Goal: Task Accomplishment & Management: Complete application form

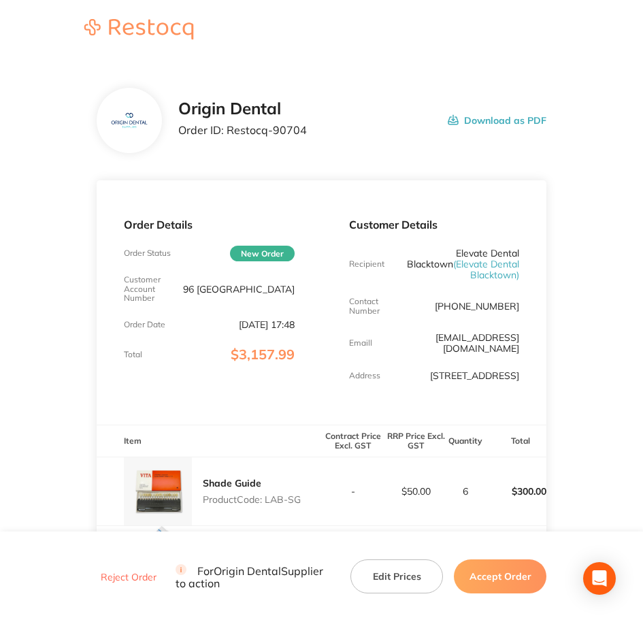
click at [513, 311] on main "Origin Dental Order ID: Restocq- 90704 Download as PDF Order Details Order Stat…" at bounding box center [321, 530] width 643 height 938
drag, startPoint x: 226, startPoint y: 133, endPoint x: 306, endPoint y: 146, distance: 81.4
click at [306, 146] on div "Origin Dental Order ID: Restocq- 90704 Download as PDF" at bounding box center [322, 120] width 451 height 65
copy p "Restocq- 90704"
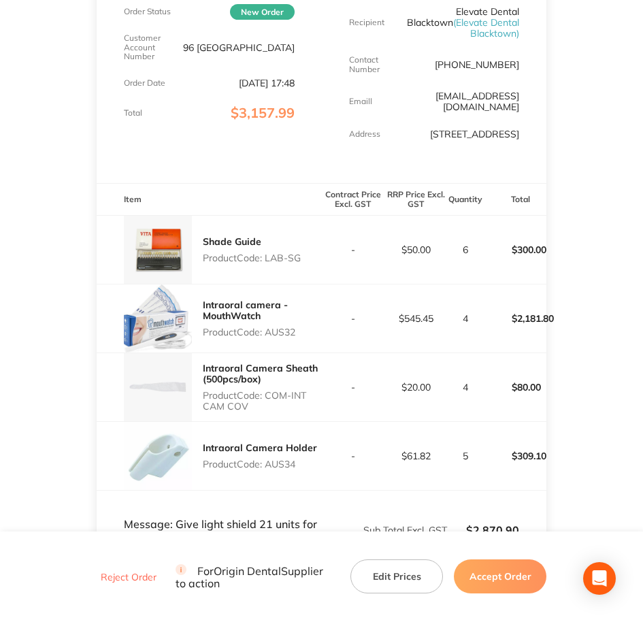
scroll to position [255, 0]
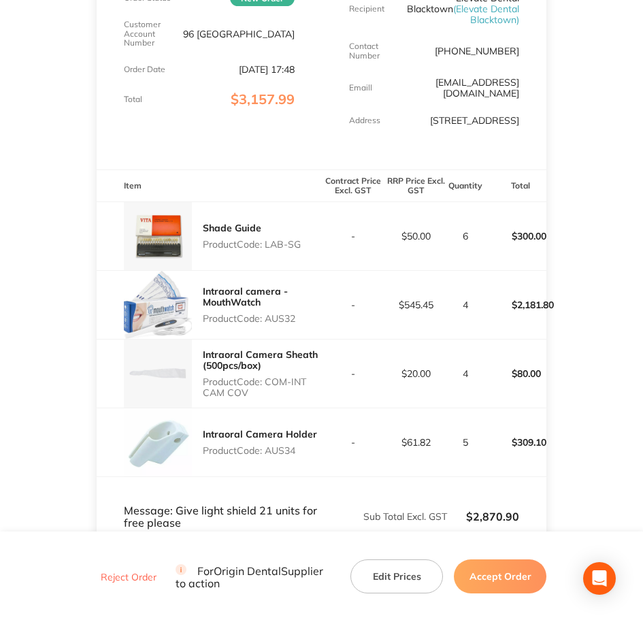
drag, startPoint x: 267, startPoint y: 247, endPoint x: 300, endPoint y: 247, distance: 32.7
click at [300, 247] on p "Product Code: LAB-SG" at bounding box center [252, 244] width 98 height 11
copy p "LAB-SG"
drag, startPoint x: 268, startPoint y: 319, endPoint x: 296, endPoint y: 319, distance: 28.6
click at [296, 319] on p "Product Code: AUS32" at bounding box center [262, 318] width 119 height 11
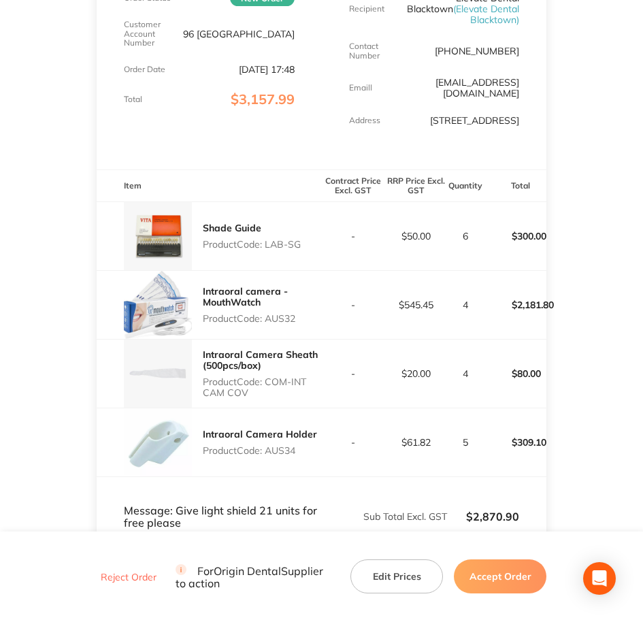
copy p "AUS32"
drag, startPoint x: 268, startPoint y: 381, endPoint x: 278, endPoint y: 390, distance: 13.5
click at [278, 390] on p "Product Code: COM-INT CAM COV" at bounding box center [262, 388] width 119 height 22
copy p "COM-INT CAM COV"
drag, startPoint x: 274, startPoint y: 450, endPoint x: 284, endPoint y: 449, distance: 9.6
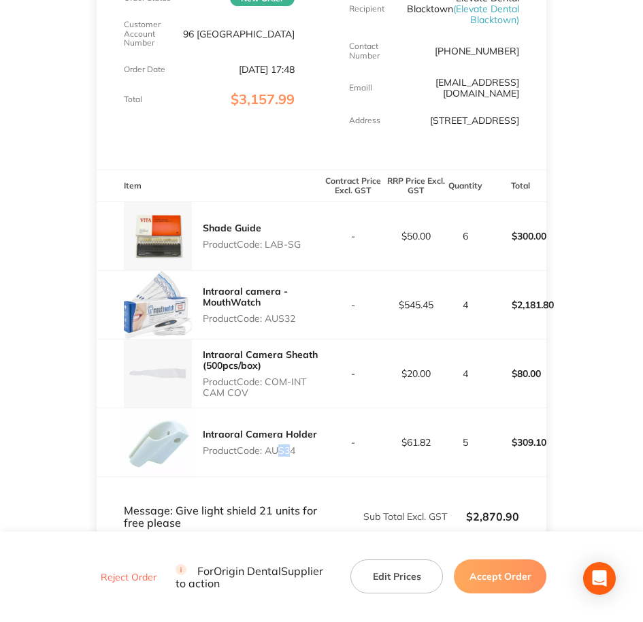
click at [284, 449] on p "Product Code: AUS34" at bounding box center [260, 450] width 114 height 11
drag, startPoint x: 284, startPoint y: 449, endPoint x: 273, endPoint y: 447, distance: 11.2
click at [273, 447] on p "Product Code: AUS34" at bounding box center [260, 450] width 114 height 11
drag, startPoint x: 273, startPoint y: 447, endPoint x: 266, endPoint y: 449, distance: 7.8
click at [266, 449] on p "Product Code: AUS34" at bounding box center [260, 450] width 114 height 11
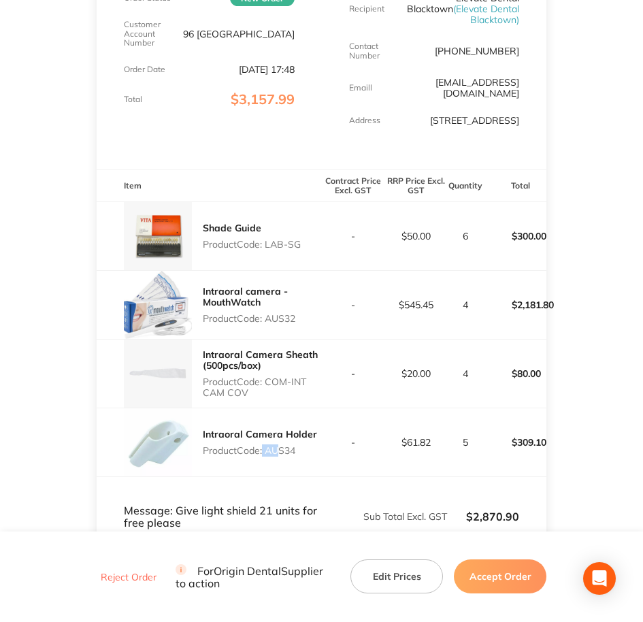
click at [270, 450] on p "Product Code: AUS34" at bounding box center [260, 450] width 114 height 11
drag, startPoint x: 270, startPoint y: 450, endPoint x: 298, endPoint y: 450, distance: 27.9
click at [298, 450] on p "Product Code: AUS34" at bounding box center [260, 450] width 114 height 11
copy p "AUS34"
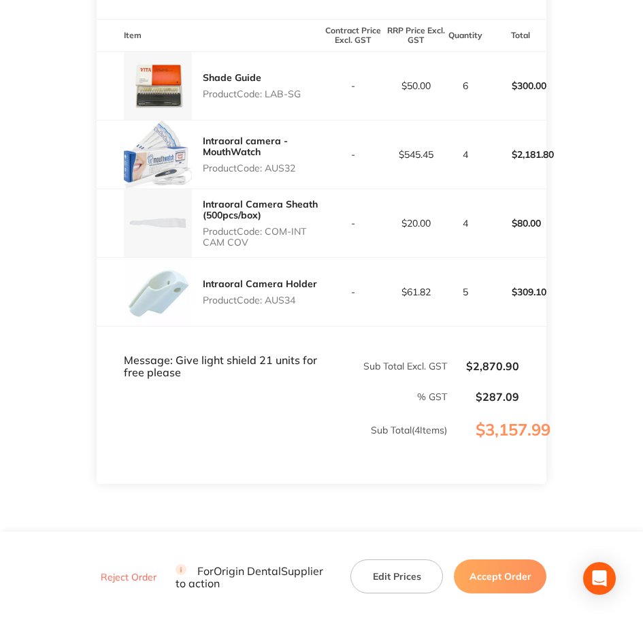
scroll to position [467, 0]
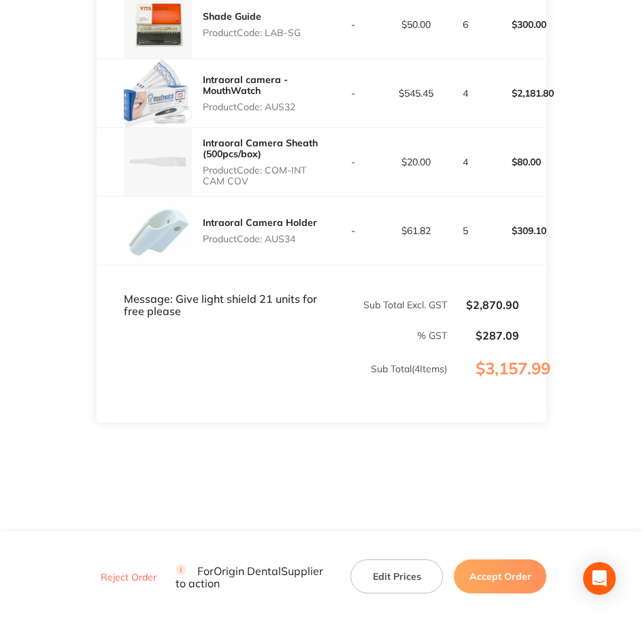
click at [492, 497] on button "Accept Order" at bounding box center [500, 577] width 93 height 34
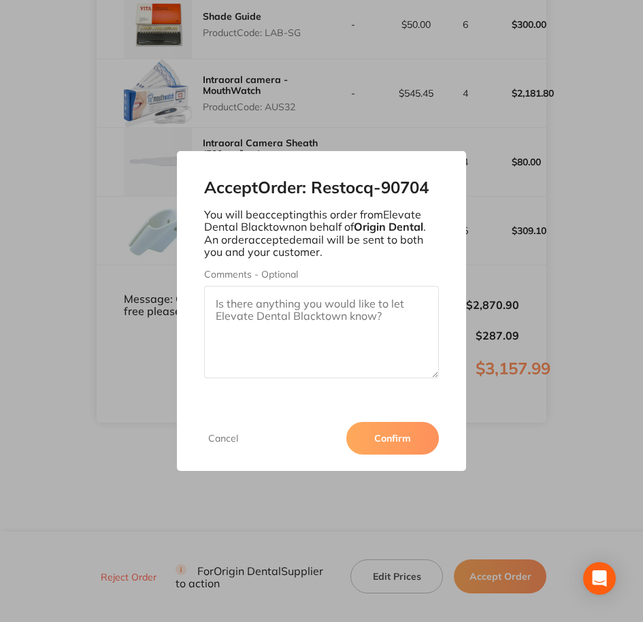
click at [323, 311] on textarea "Comments - Optional" at bounding box center [321, 332] width 235 height 93
paste textarea "SO-00000946"
type textarea "SO-00000946"
click at [404, 435] on button "Confirm" at bounding box center [393, 438] width 93 height 33
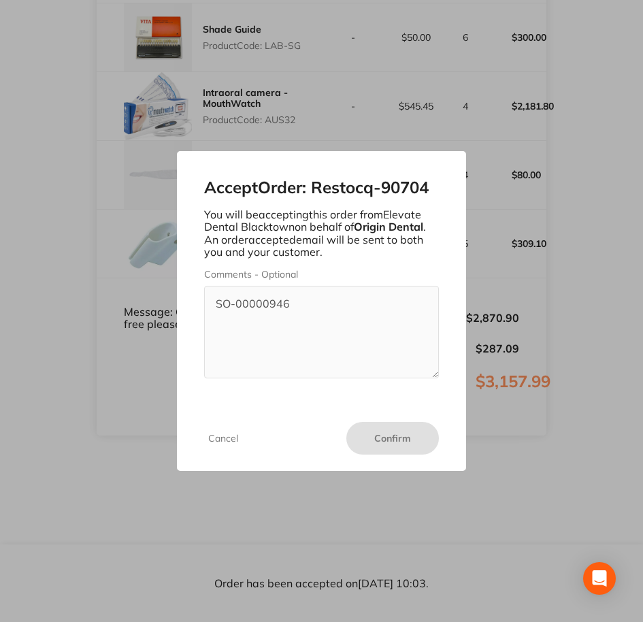
scroll to position [454, 0]
click at [227, 433] on button "Cancel" at bounding box center [223, 438] width 38 height 12
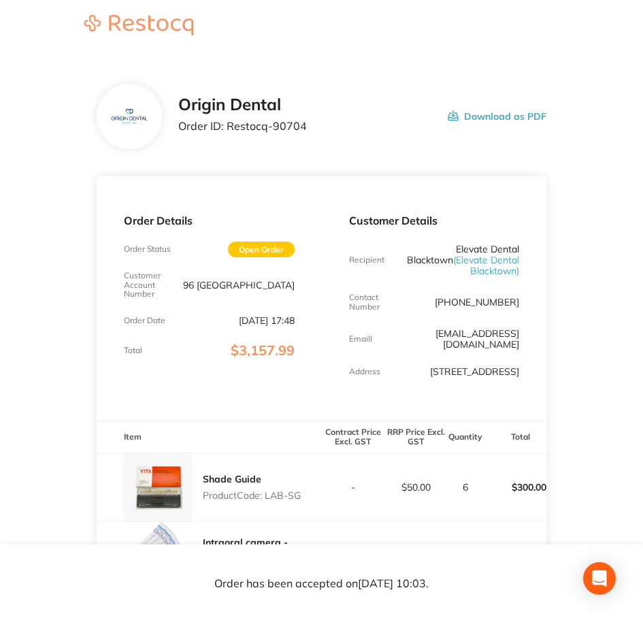
scroll to position [0, 0]
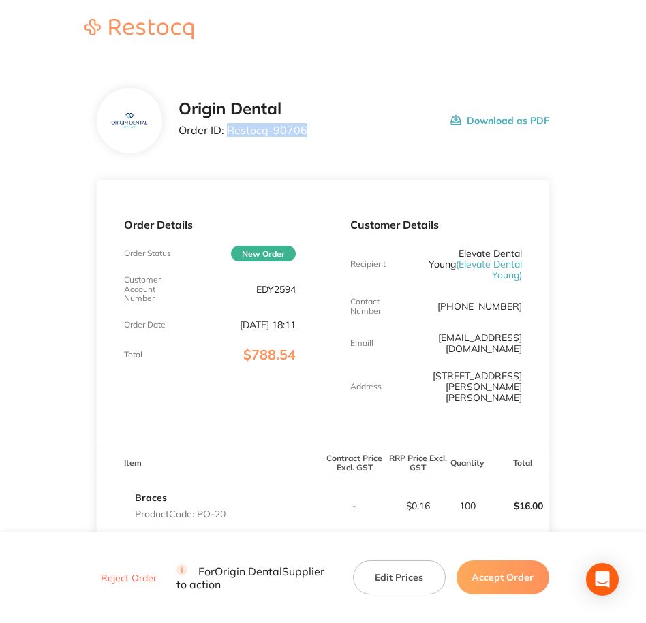
drag, startPoint x: 227, startPoint y: 134, endPoint x: 303, endPoint y: 135, distance: 76.3
click at [303, 135] on p "Order ID: Restocq- 90706" at bounding box center [242, 130] width 129 height 12
copy p "Restocq- 90706"
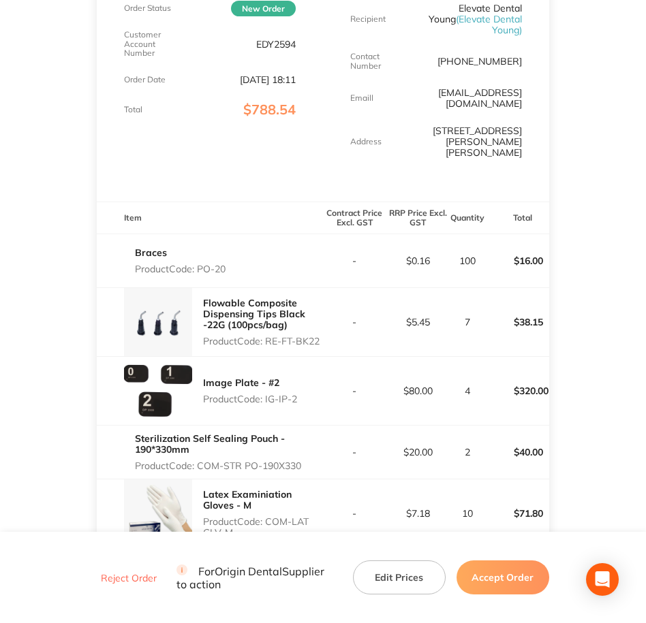
scroll to position [255, 0]
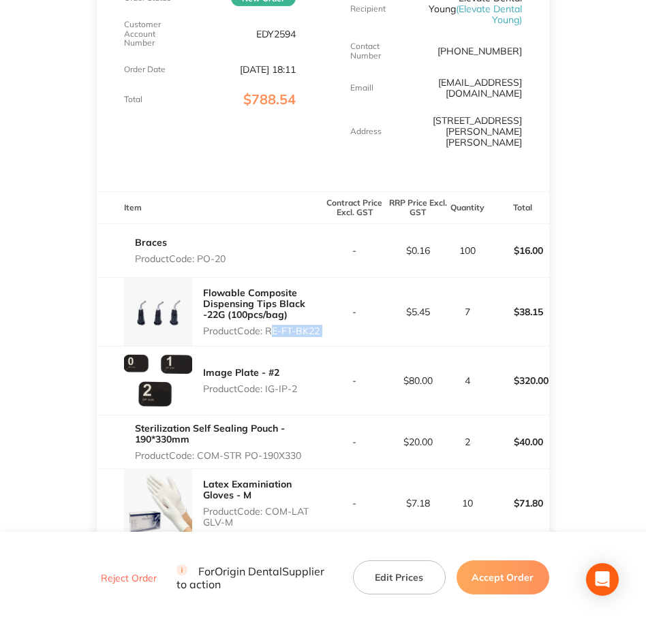
drag, startPoint x: 267, startPoint y: 296, endPoint x: 324, endPoint y: 300, distance: 57.3
click at [324, 300] on tr "Flowable Composite Dispensing Tips Black -22G (100pcs/bag) Product Code: RE-FT-…" at bounding box center [323, 312] width 452 height 69
copy p "RE-FT-BK22"
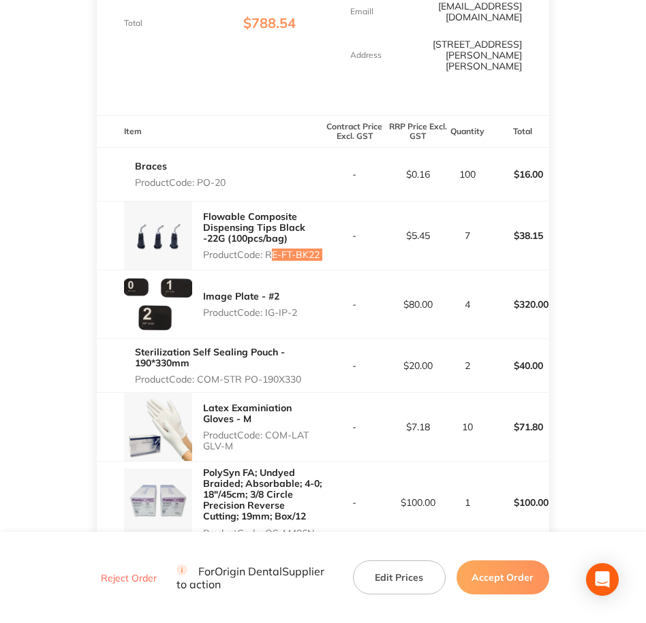
scroll to position [340, 0]
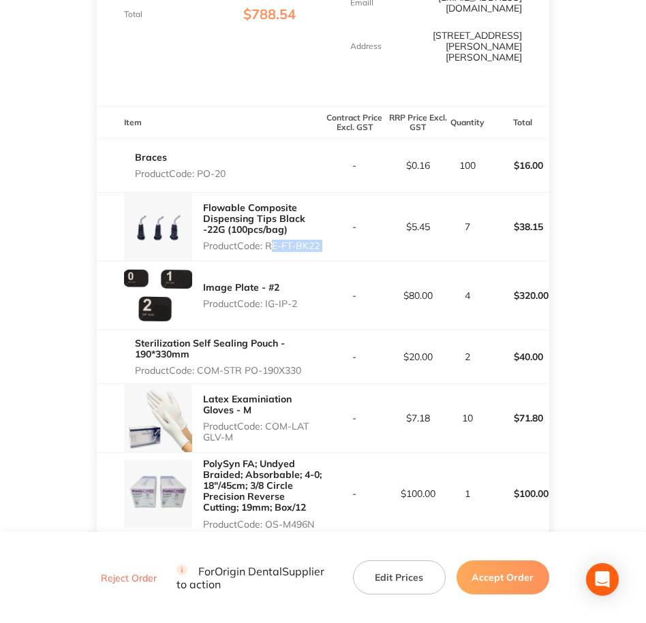
drag, startPoint x: 268, startPoint y: 272, endPoint x: 304, endPoint y: 276, distance: 36.3
click at [304, 276] on div "Image Plate - #2 Product Code: IG-IP-2" at bounding box center [210, 295] width 226 height 68
drag, startPoint x: 304, startPoint y: 276, endPoint x: 267, endPoint y: 269, distance: 38.1
click at [267, 298] on p "Product Code: IG-IP-2" at bounding box center [250, 303] width 94 height 11
drag, startPoint x: 267, startPoint y: 269, endPoint x: 298, endPoint y: 273, distance: 31.6
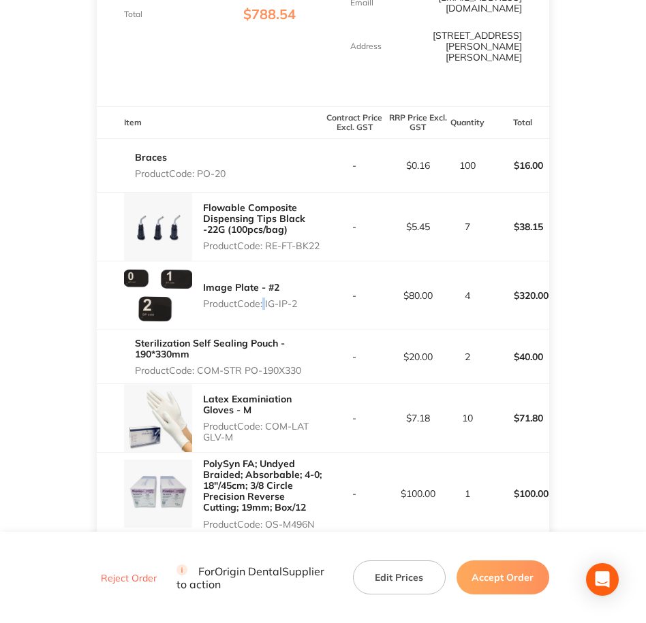
click at [297, 298] on p "Product Code: IG-IP-2" at bounding box center [250, 303] width 94 height 11
copy p "IG-IP-2"
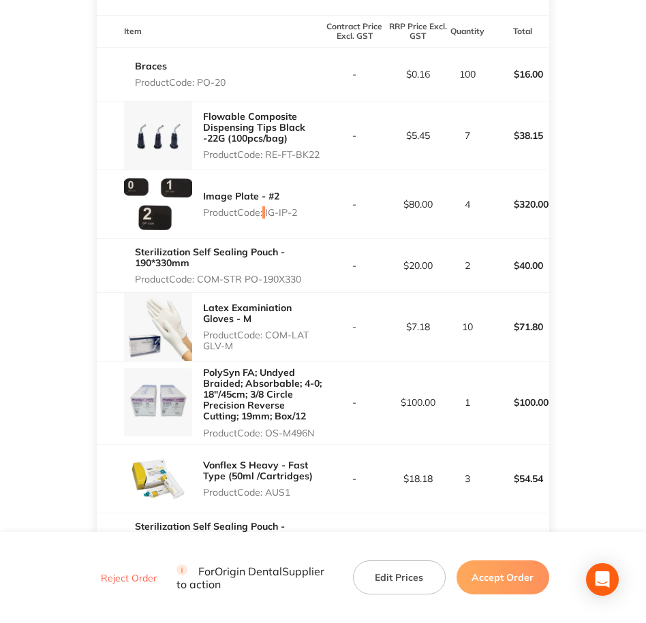
scroll to position [426, 0]
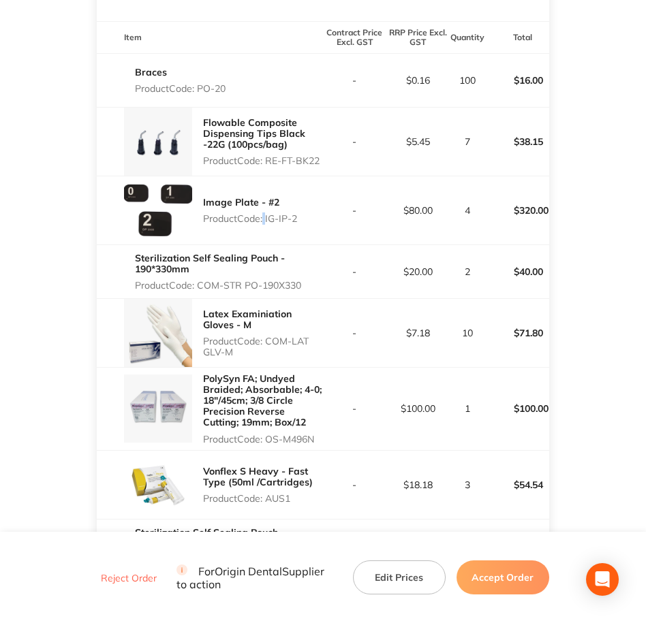
drag, startPoint x: 202, startPoint y: 253, endPoint x: 303, endPoint y: 251, distance: 101.5
click at [303, 280] on p "Product Code: COM-STR PO-190X330" at bounding box center [229, 285] width 188 height 11
copy p "COM-STR PO-190X330"
drag, startPoint x: 267, startPoint y: 313, endPoint x: 292, endPoint y: 325, distance: 28.0
click at [292, 325] on div "Latex Examiniation Gloves - M Product Code: COM-LAT GLV-M" at bounding box center [263, 333] width 120 height 60
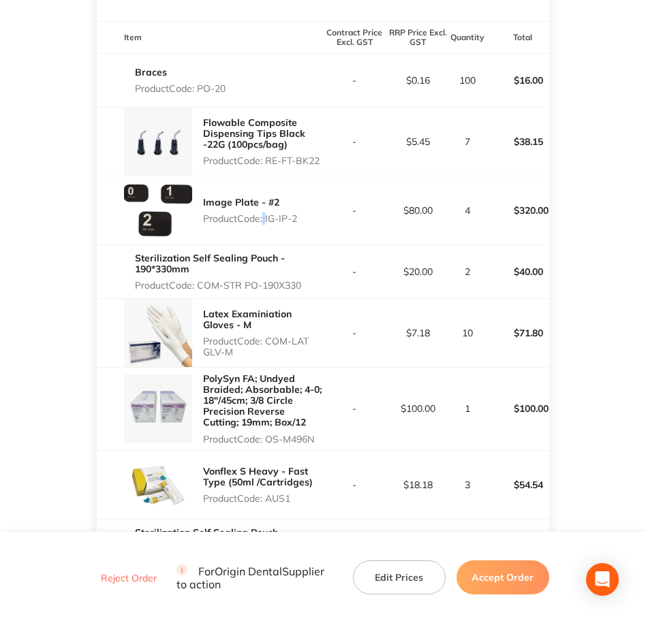
copy p "COM-LAT GLV-M"
drag, startPoint x: 268, startPoint y: 409, endPoint x: 317, endPoint y: 406, distance: 49.1
click at [317, 434] on p "Product Code: OS-M496N" at bounding box center [263, 439] width 120 height 11
copy p "OS-M496N"
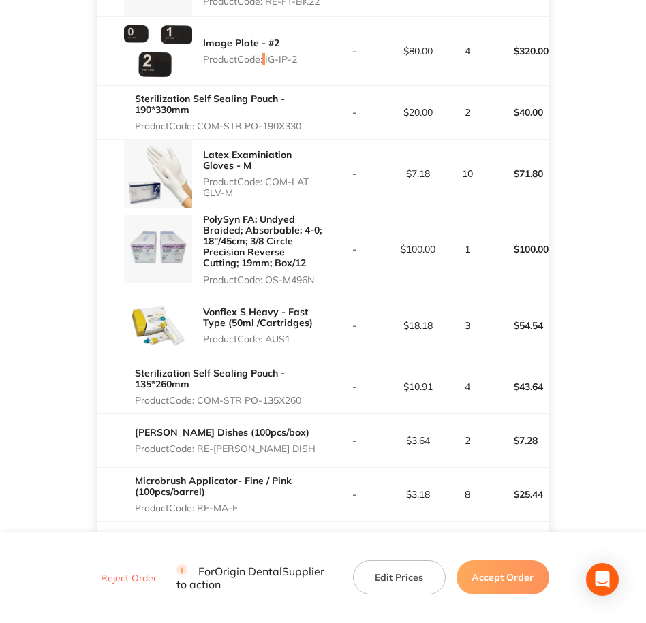
scroll to position [596, 0]
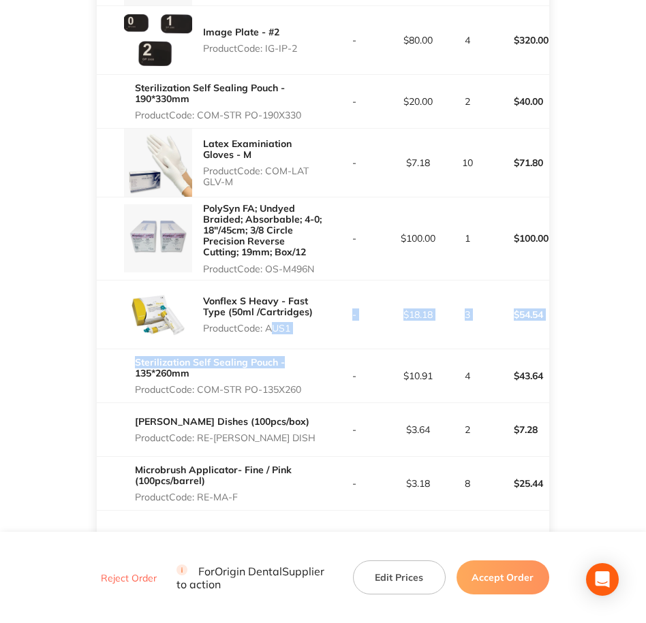
drag, startPoint x: 269, startPoint y: 296, endPoint x: 319, endPoint y: 319, distance: 55.7
click at [319, 319] on tbody "Braces Product Code: PO-20 - $0.16 100 $16.00 Flowable Composite Dispensing Tip…" at bounding box center [323, 196] width 452 height 627
click at [279, 304] on div "Vonflex S Heavy - Fast Type (50ml /Cartridges) Product Code: AUS1" at bounding box center [263, 314] width 120 height 49
drag, startPoint x: 264, startPoint y: 293, endPoint x: 311, endPoint y: 298, distance: 47.9
click at [311, 323] on p "Product Code: AUS1" at bounding box center [263, 328] width 120 height 11
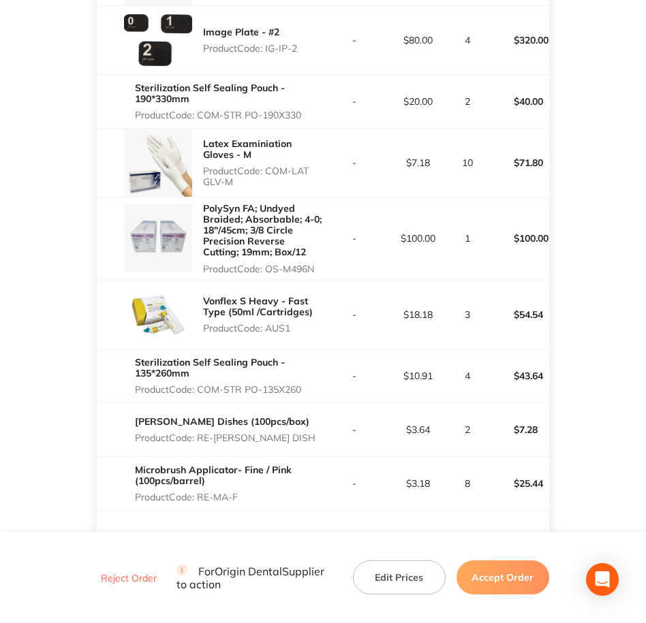
copy p "AUS1"
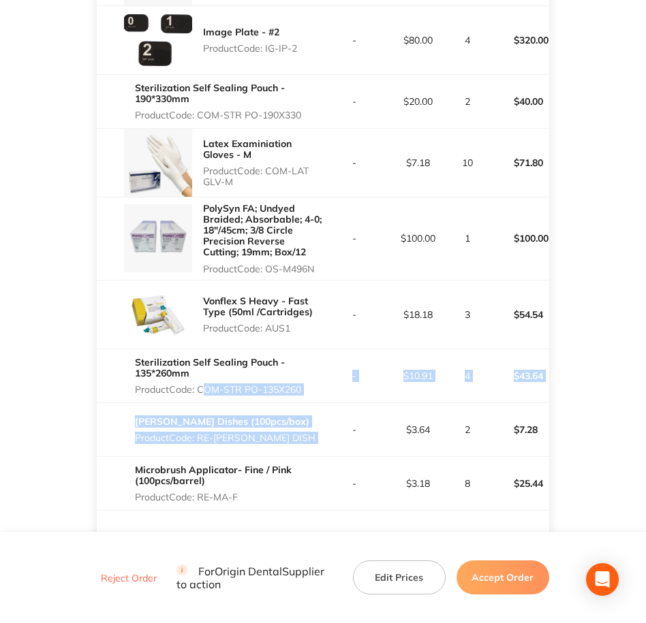
drag, startPoint x: 199, startPoint y: 353, endPoint x: 331, endPoint y: 383, distance: 135.5
click at [331, 383] on tbody "Braces Product Code: PO-20 - $0.16 100 $16.00 Flowable Composite Dispensing Tip…" at bounding box center [323, 196] width 452 height 627
copy tbody "COM-STR PO-135X260 - $10.91 4 $43.64 Dappen Dishes (100pcs/box) Product Code: R…"
drag, startPoint x: 331, startPoint y: 383, endPoint x: 263, endPoint y: 366, distance: 70.0
click at [282, 365] on div "Sterilization Self Sealing Pouch - 135*260mm Product Code: COM-STR PO-135X260" at bounding box center [229, 375] width 188 height 49
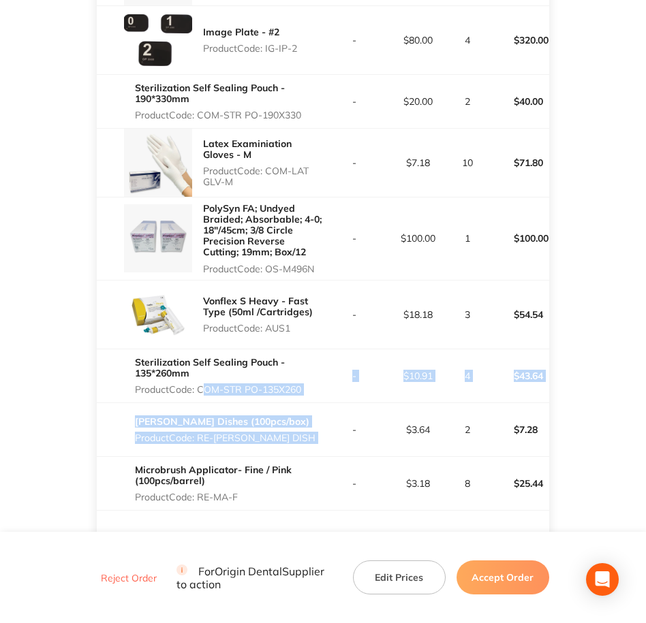
click at [208, 384] on p "Product Code: COM-STR PO-135X260" at bounding box center [229, 389] width 188 height 11
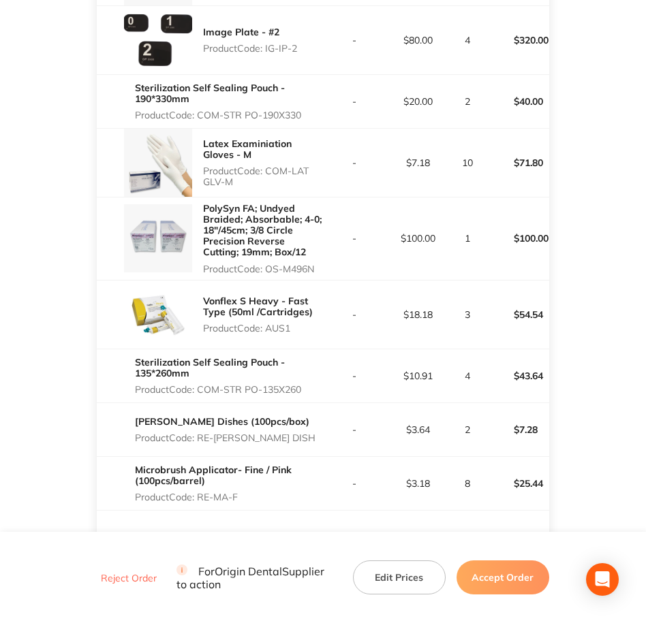
drag, startPoint x: 197, startPoint y: 355, endPoint x: 304, endPoint y: 353, distance: 106.9
click at [304, 384] on p "Product Code: COM-STR PO-135X260" at bounding box center [229, 389] width 188 height 11
copy p "COM-STR PO-135X260"
drag, startPoint x: 199, startPoint y: 408, endPoint x: 268, endPoint y: 407, distance: 68.8
click at [268, 411] on div "Dappen Dishes (100pcs/box) Product Code: RE-DAPP DISH" at bounding box center [210, 430] width 226 height 38
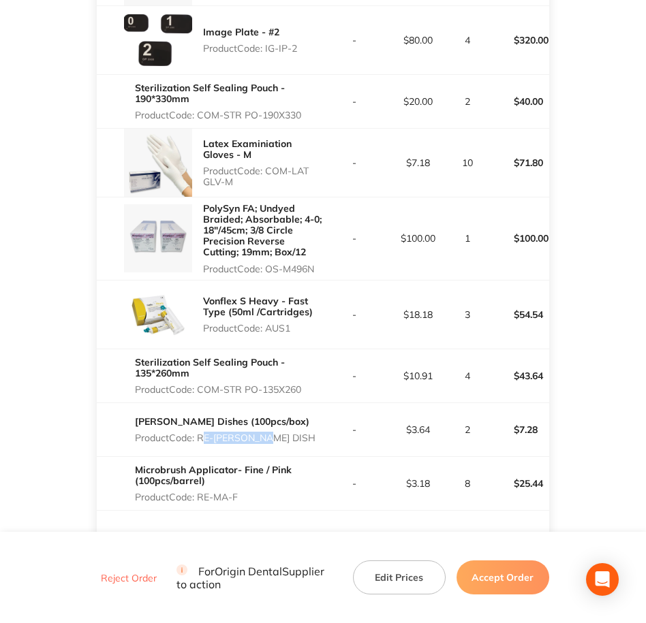
copy p "RE-DAPP DISH"
drag, startPoint x: 199, startPoint y: 464, endPoint x: 246, endPoint y: 466, distance: 47.7
click at [246, 492] on p "Product Code: RE-MA-F" at bounding box center [229, 497] width 188 height 11
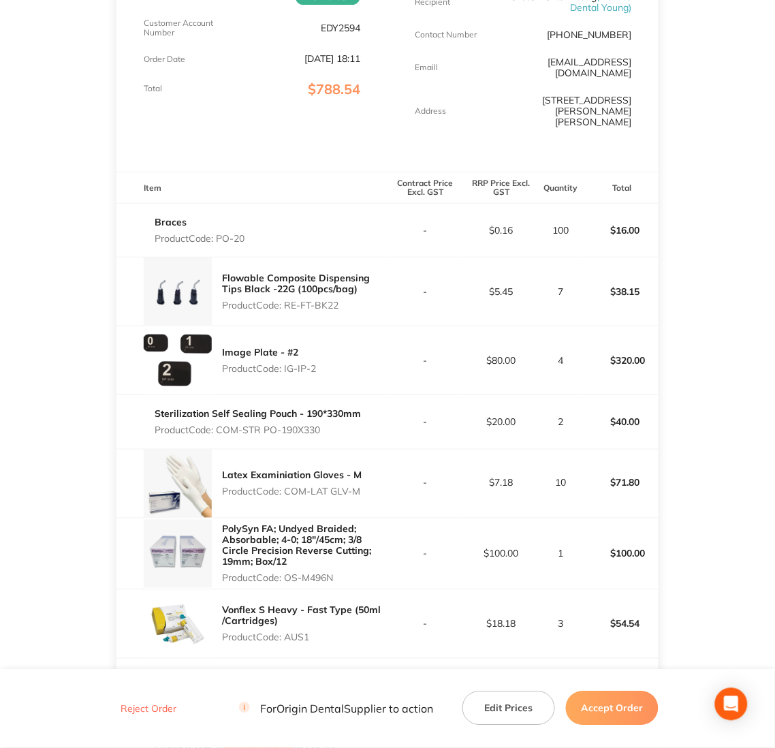
scroll to position [204, 0]
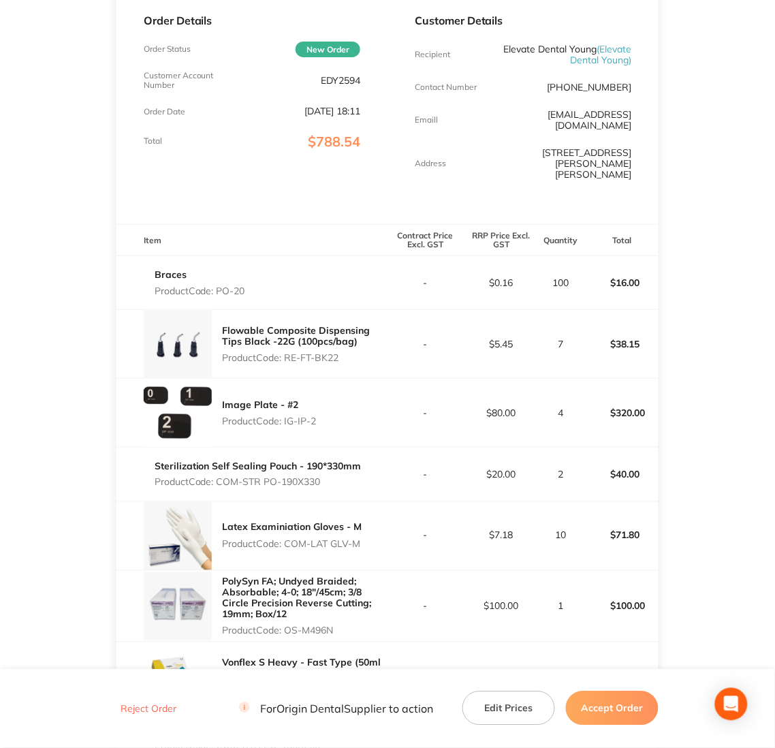
click at [221, 285] on p "Product Code: PO-20" at bounding box center [200, 290] width 91 height 11
drag, startPoint x: 219, startPoint y: 261, endPoint x: 244, endPoint y: 263, distance: 25.3
click at [244, 285] on p "Product Code: PO-20" at bounding box center [200, 290] width 91 height 11
drag, startPoint x: 244, startPoint y: 263, endPoint x: 217, endPoint y: 261, distance: 26.6
click at [217, 264] on div "Braces Product Code: PO-20" at bounding box center [251, 283] width 271 height 38
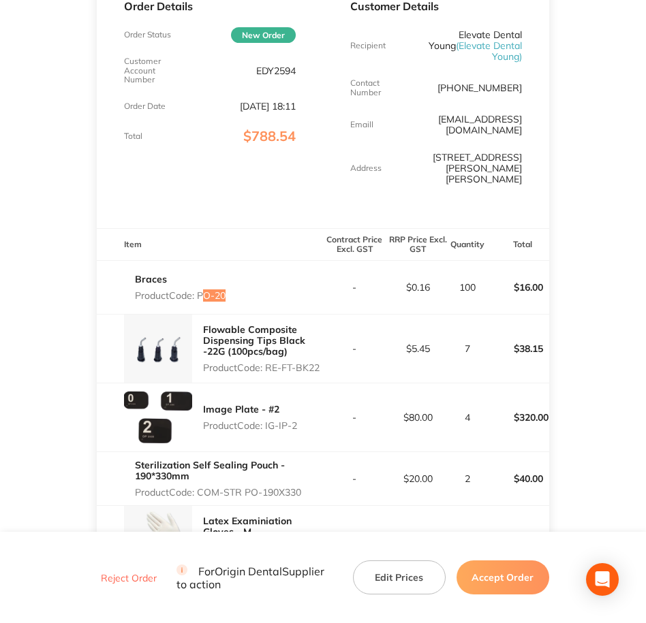
scroll to position [187, 0]
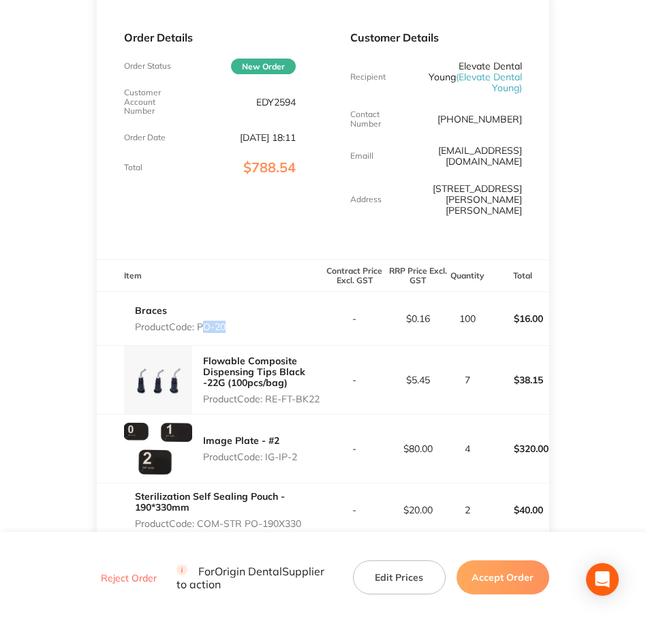
click at [507, 574] on button "Accept Order" at bounding box center [502, 577] width 93 height 34
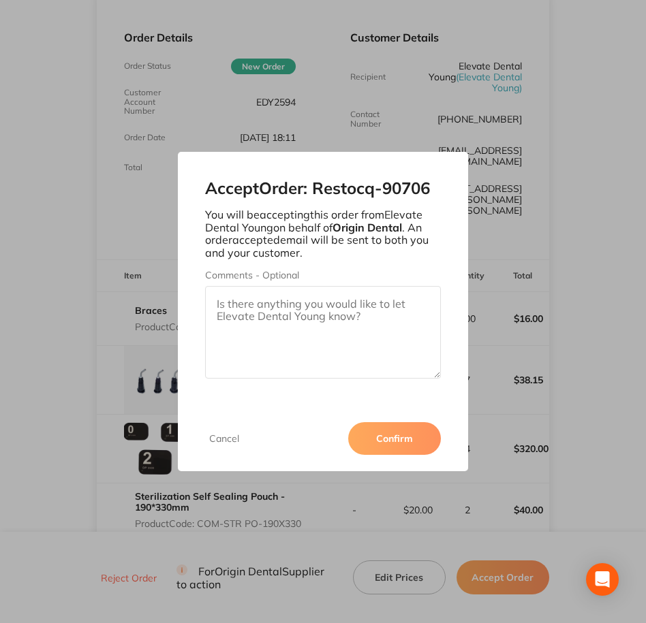
click at [366, 323] on textarea "Comments - Optional" at bounding box center [323, 332] width 236 height 93
paste textarea "SO-00000948"
type textarea "SO-00000948"
click at [407, 439] on button "Confirm" at bounding box center [394, 438] width 93 height 33
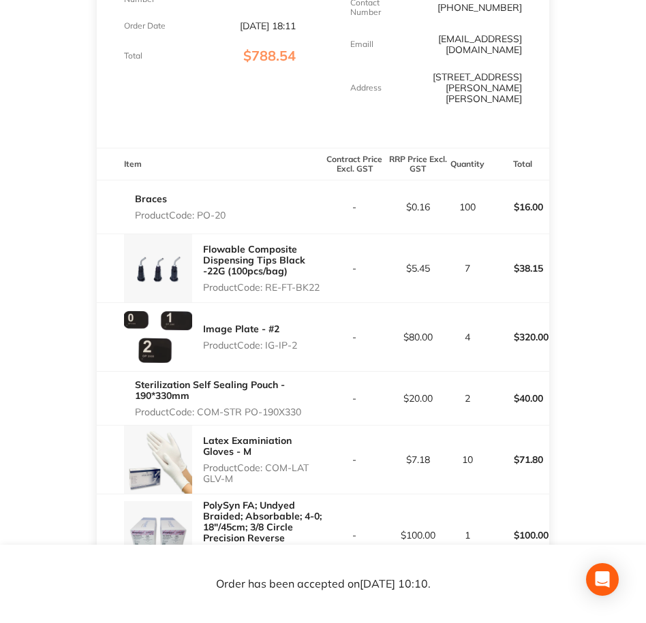
scroll to position [613, 0]
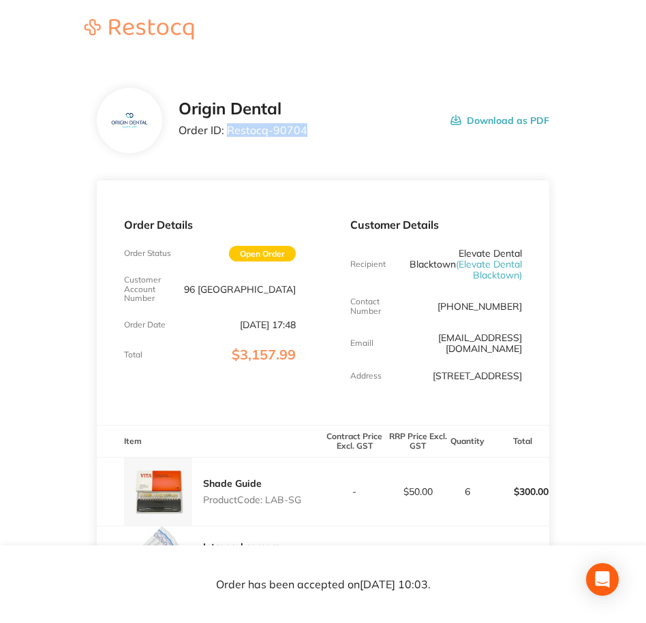
drag, startPoint x: 311, startPoint y: 134, endPoint x: 227, endPoint y: 142, distance: 84.2
click at [227, 142] on div "Origin Dental Order ID: Restocq- 90704 Download as PDF" at bounding box center [323, 120] width 452 height 65
copy p "Restocq- 90704"
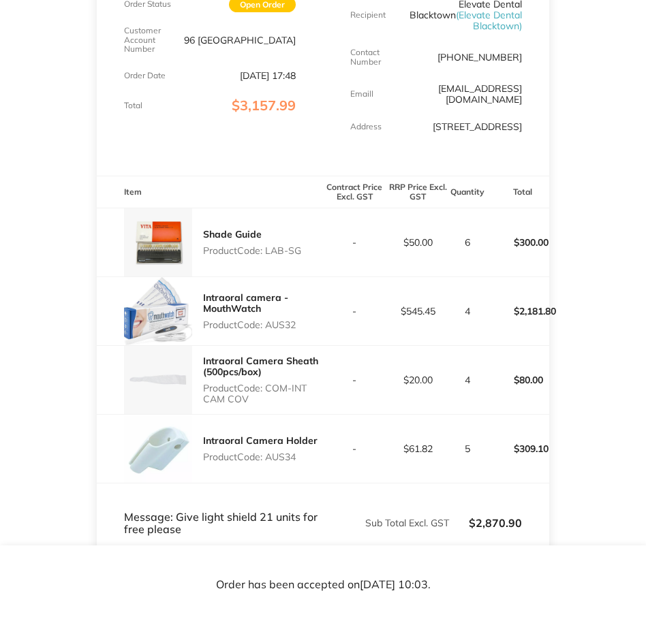
scroll to position [255, 0]
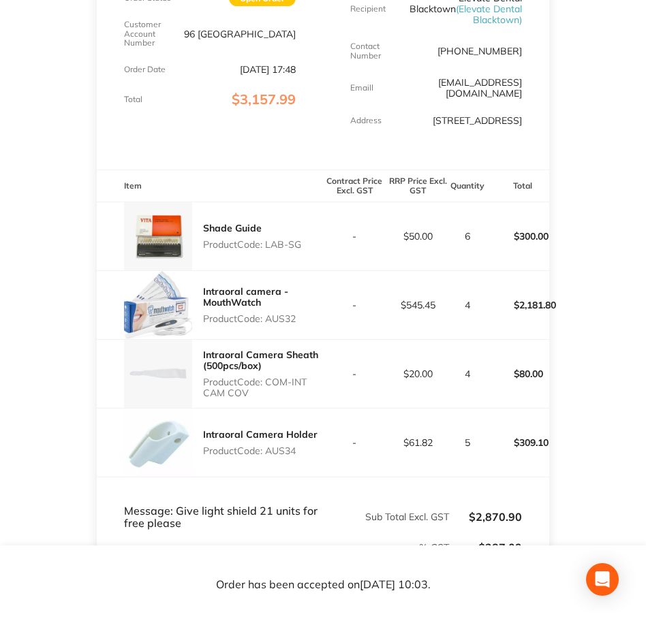
drag, startPoint x: 270, startPoint y: 382, endPoint x: 306, endPoint y: 400, distance: 40.5
click at [306, 400] on div "Intraoral Camera Sheath (500pcs/box) Product Code: COM-INT CAM COV" at bounding box center [263, 374] width 120 height 60
copy p "COM-INT CAM COV"
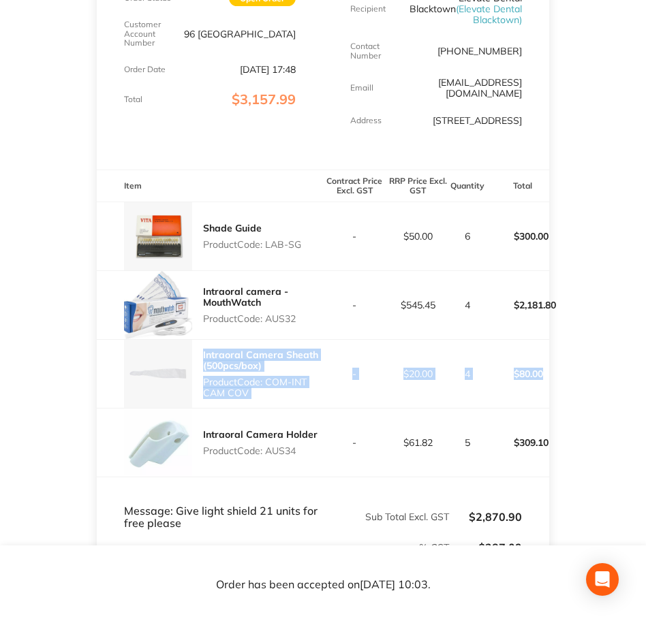
drag, startPoint x: 200, startPoint y: 347, endPoint x: 547, endPoint y: 378, distance: 349.4
click at [547, 378] on tr "Intraoral Camera Sheath (500pcs/box) Product Code: COM-INT CAM COV - $20.00 4 $…" at bounding box center [323, 373] width 452 height 69
copy tr "Intraoral Camera Sheath (500pcs/box) Product Code: COM-INT CAM COV - $20.00 4 $…"
click at [285, 400] on div "Intraoral Camera Sheath (500pcs/box) Product Code: COM-INT CAM COV" at bounding box center [263, 374] width 120 height 60
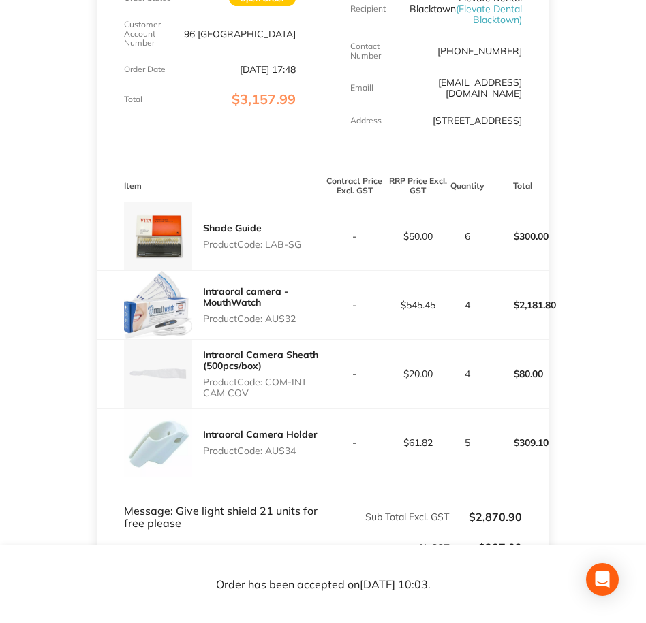
drag, startPoint x: 269, startPoint y: 400, endPoint x: 195, endPoint y: 360, distance: 84.7
click at [195, 360] on div "Intraoral Camera Sheath (500pcs/box) Product Code: COM-INT CAM COV" at bounding box center [210, 374] width 226 height 68
copy div "Intraoral Camera Sheath (500pcs/box) Product Code: COM-INT CAM COV"
